Goal: Navigation & Orientation: Find specific page/section

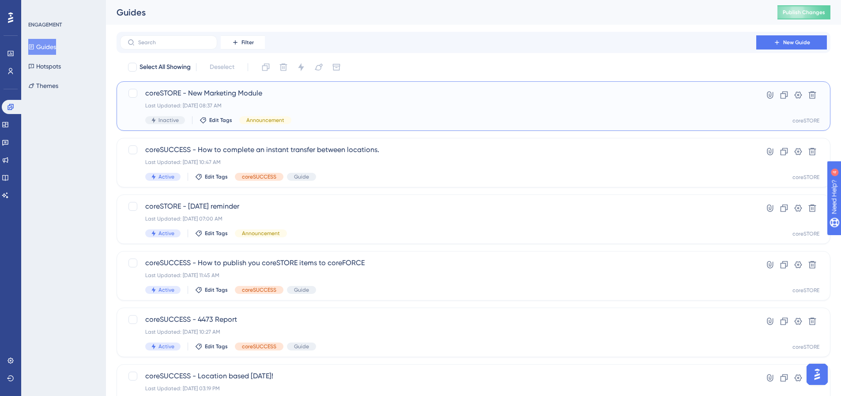
drag, startPoint x: 357, startPoint y: 105, endPoint x: 367, endPoint y: 105, distance: 10.2
click at [358, 104] on div "Last Updated: Sep 09 2025, 08:37 AM" at bounding box center [438, 105] width 586 height 7
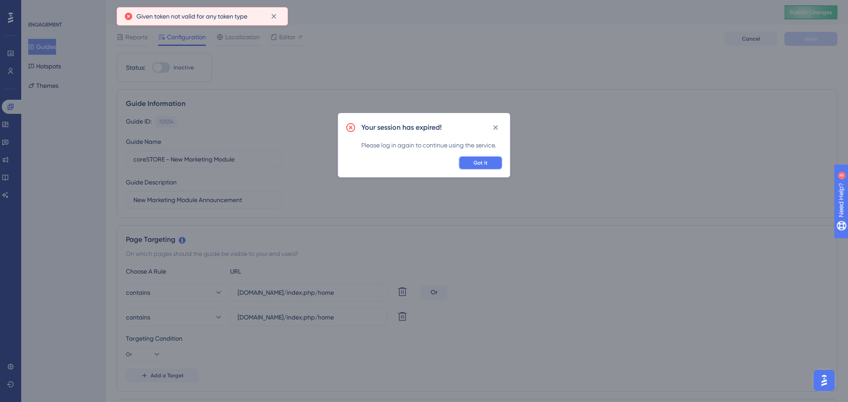
click at [481, 161] on span "Got it" at bounding box center [480, 162] width 14 height 7
